Goal: Task Accomplishment & Management: Manage account settings

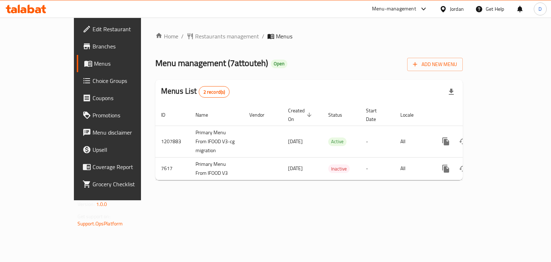
click at [456, 10] on div "Jordan" at bounding box center [457, 9] width 14 height 8
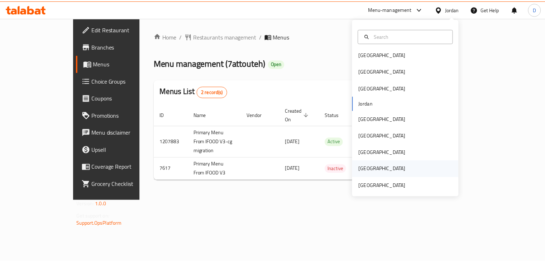
scroll to position [4, 0]
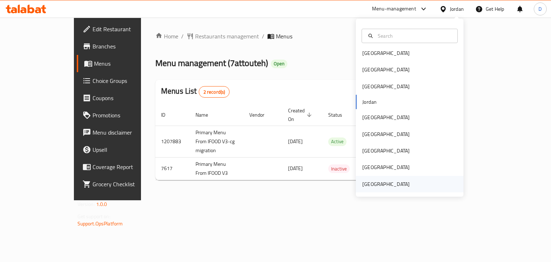
click at [414, 181] on div "[GEOGRAPHIC_DATA]" at bounding box center [410, 184] width 108 height 16
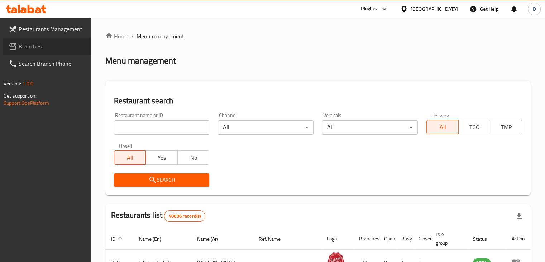
click at [42, 43] on span "Branches" at bounding box center [52, 46] width 67 height 9
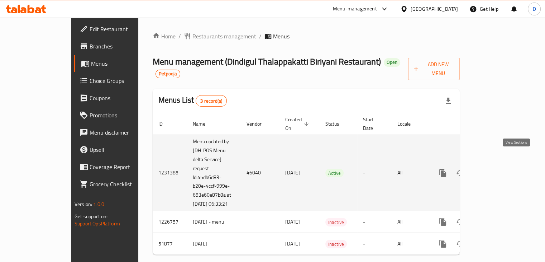
click at [499, 169] on icon "enhanced table" at bounding box center [495, 173] width 9 height 9
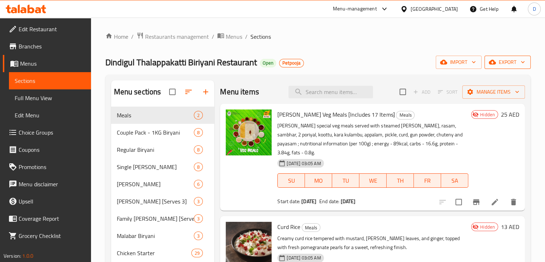
click at [498, 57] on button "export" at bounding box center [508, 62] width 46 height 13
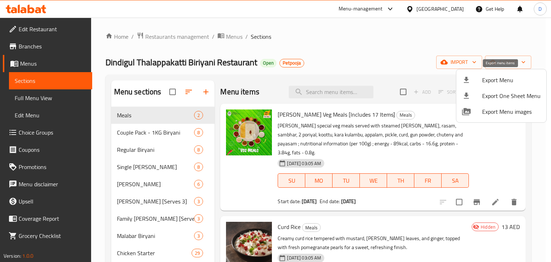
click at [482, 82] on span "Export Menu" at bounding box center [511, 80] width 58 height 9
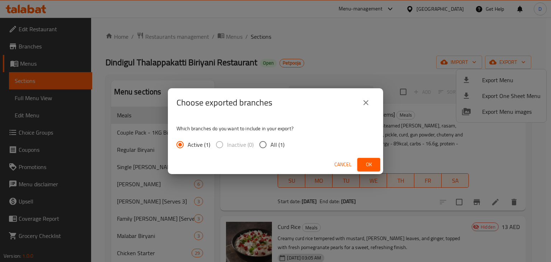
click at [284, 142] on div "Active (1) Inactive (0) All (1)" at bounding box center [233, 144] width 114 height 15
click at [281, 142] on span "All (1)" at bounding box center [277, 144] width 14 height 9
click at [270, 142] on input "All (1)" at bounding box center [262, 144] width 15 height 15
radio input "true"
click at [367, 160] on span "Ok" at bounding box center [368, 164] width 11 height 9
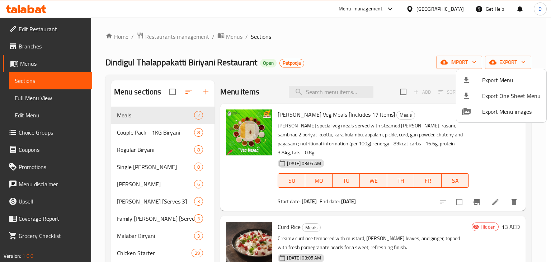
click at [439, 193] on div at bounding box center [275, 131] width 551 height 262
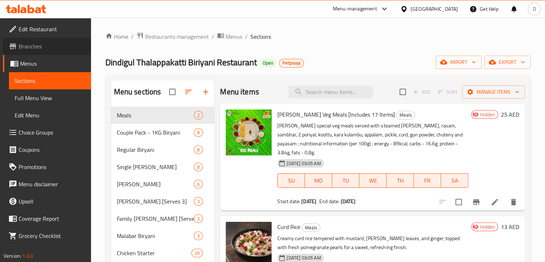
click at [63, 48] on span "Branches" at bounding box center [52, 46] width 67 height 9
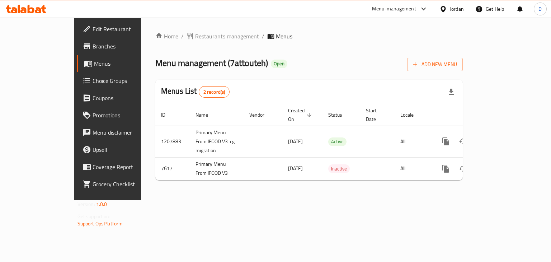
click at [455, 9] on div "Jordan" at bounding box center [457, 9] width 14 height 8
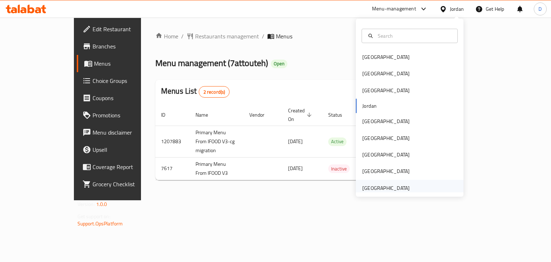
click at [395, 192] on div "[GEOGRAPHIC_DATA]" at bounding box center [385, 188] width 47 height 8
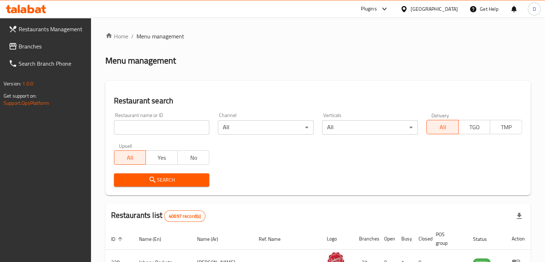
click at [148, 128] on div at bounding box center [272, 131] width 545 height 262
click at [148, 128] on input "search" at bounding box center [162, 127] width 96 height 14
paste input "774594"
type input "774594"
click at [23, 37] on link "Restaurants Management" at bounding box center [47, 28] width 88 height 17
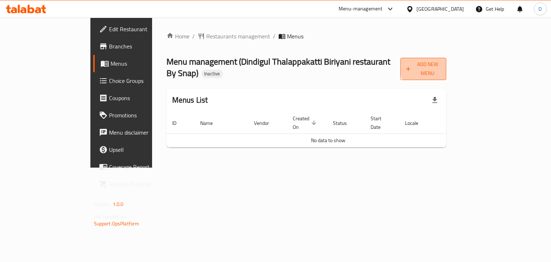
click at [441, 66] on span "Add New Menu" at bounding box center [423, 69] width 35 height 18
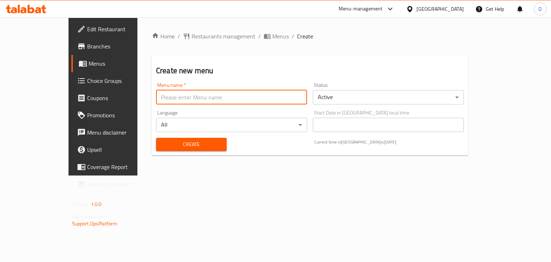
click at [275, 101] on input "text" at bounding box center [231, 97] width 151 height 14
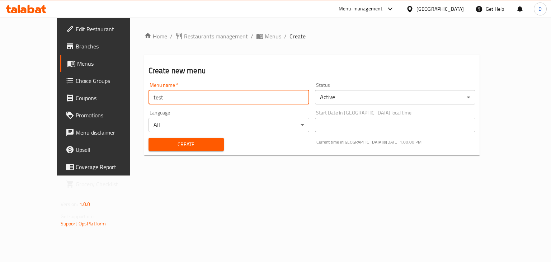
click at [156, 103] on input "test" at bounding box center [228, 97] width 161 height 14
click at [156, 101] on input "test" at bounding box center [228, 97] width 161 height 14
click at [149, 102] on input "test" at bounding box center [228, 97] width 161 height 14
type input "menu"
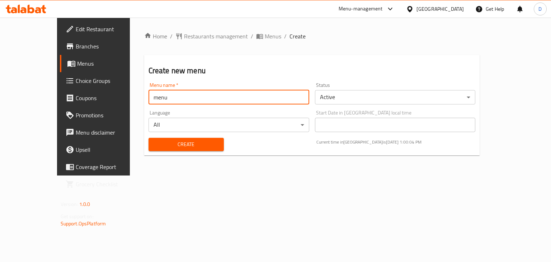
click at [150, 153] on div "Create" at bounding box center [186, 144] width 84 height 22
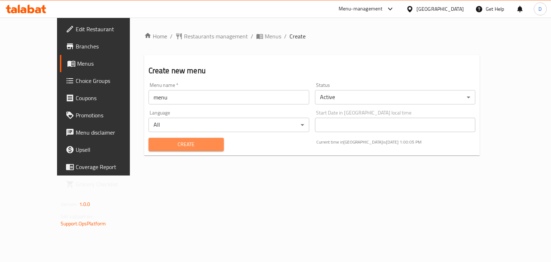
click at [154, 142] on span "Create" at bounding box center [186, 144] width 64 height 9
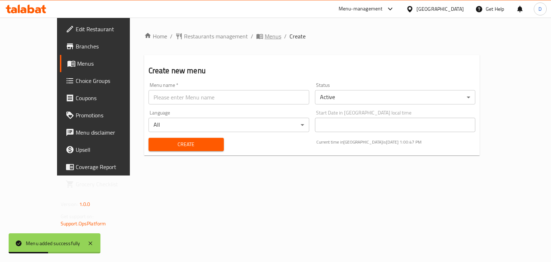
click at [265, 37] on span "Menus" at bounding box center [273, 36] width 16 height 9
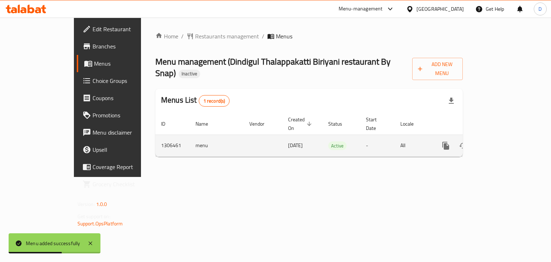
click at [502, 141] on icon "enhanced table" at bounding box center [497, 145] width 9 height 9
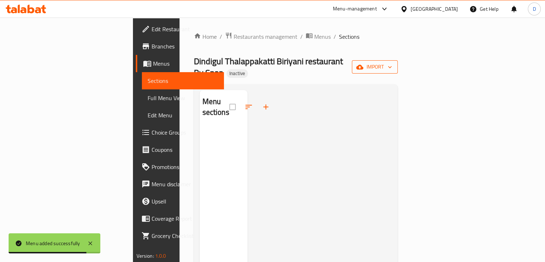
click at [392, 63] on span "import" at bounding box center [375, 66] width 34 height 9
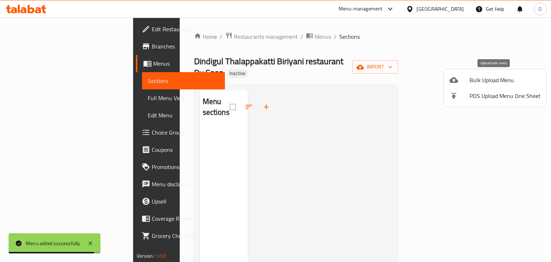
click at [467, 82] on div at bounding box center [459, 80] width 20 height 9
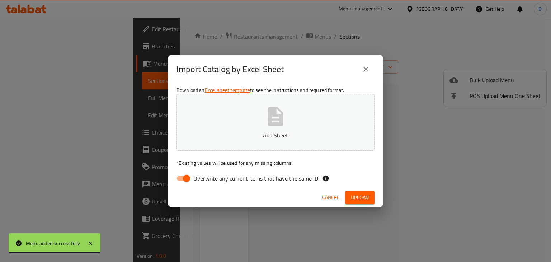
click at [304, 100] on button "Add Sheet" at bounding box center [275, 122] width 198 height 57
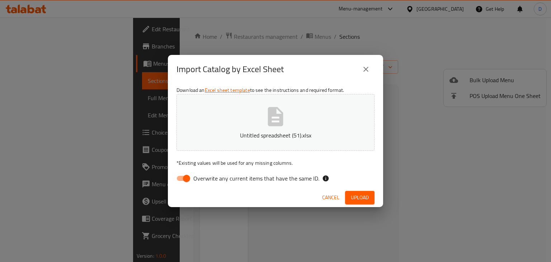
click at [190, 176] on input "Overwrite any current items that have the same ID." at bounding box center [186, 178] width 41 height 14
checkbox input "false"
click at [361, 194] on span "Upload" at bounding box center [360, 197] width 18 height 9
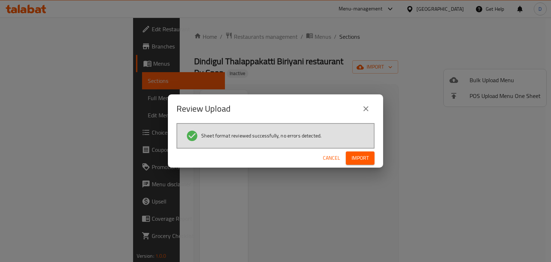
click at [363, 146] on div "Sheet format reviewed successfully, no errors detected." at bounding box center [275, 135] width 198 height 25
click at [365, 158] on span "Import" at bounding box center [359, 157] width 17 height 9
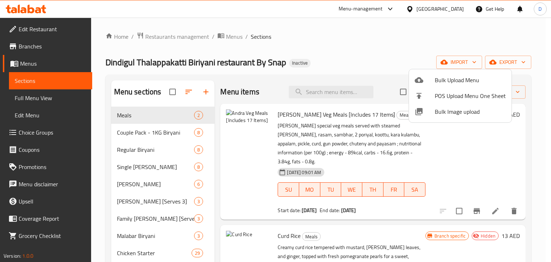
click at [25, 44] on div at bounding box center [275, 131] width 551 height 262
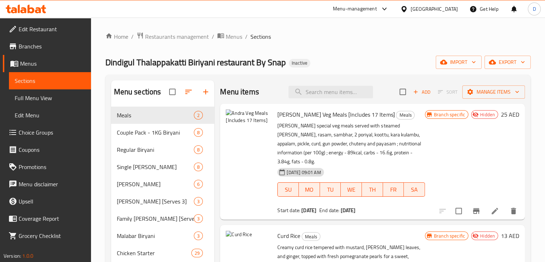
drag, startPoint x: 19, startPoint y: 42, endPoint x: 41, endPoint y: 35, distance: 23.8
click at [19, 42] on span "Branches" at bounding box center [52, 46] width 67 height 9
